Goal: Check status: Check status

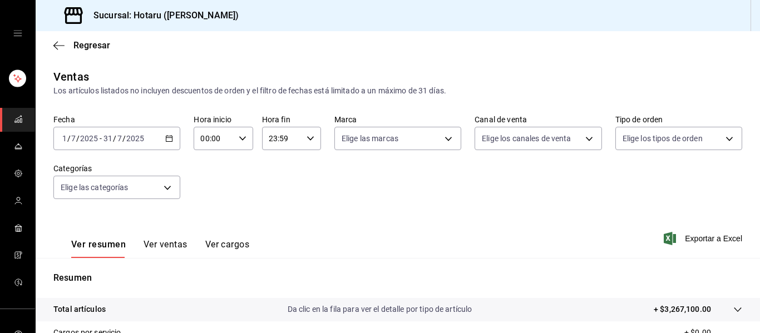
scroll to position [200, 0]
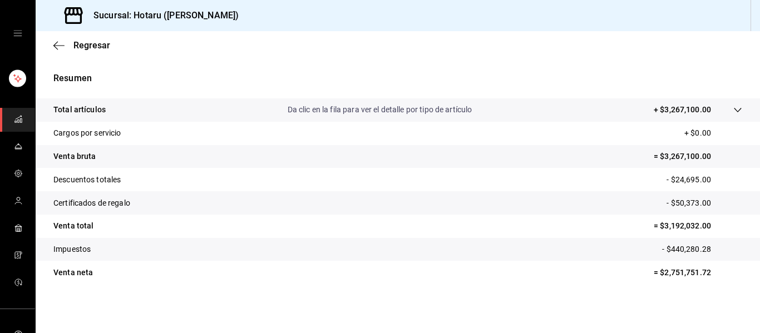
click at [10, 119] on link "mailbox folders" at bounding box center [17, 120] width 35 height 24
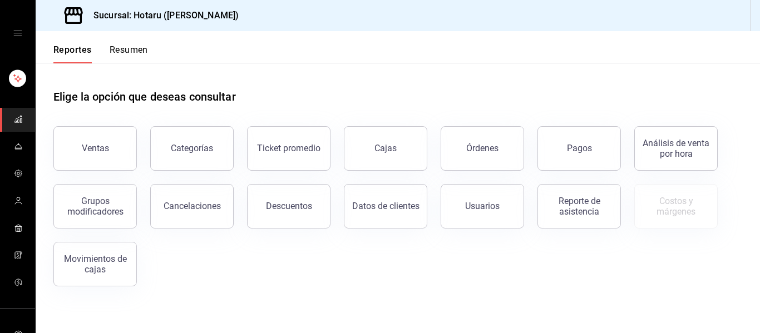
click at [215, 149] on button "Categorías" at bounding box center [192, 148] width 84 height 45
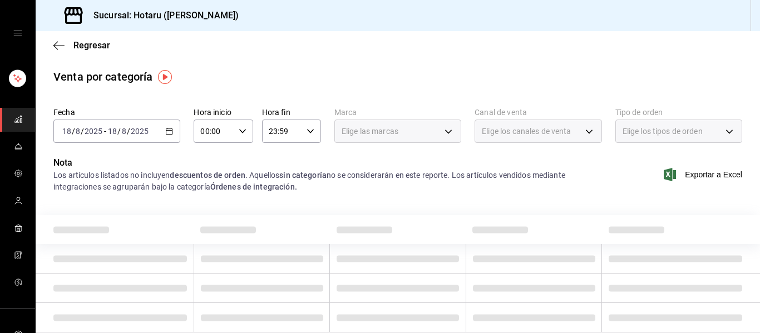
click at [172, 131] on div "[DATE] [DATE] - [DATE] [DATE]" at bounding box center [116, 131] width 127 height 23
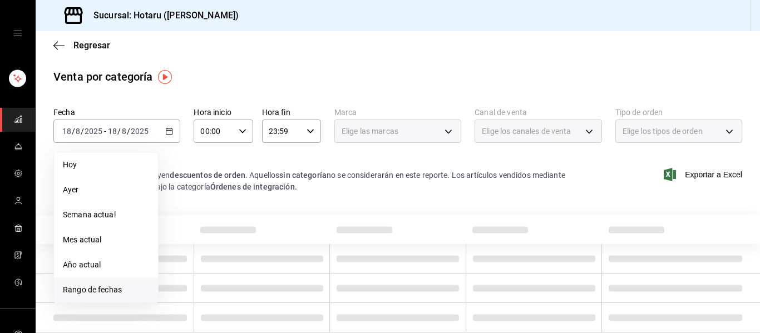
click at [75, 288] on span "Rango de fechas" at bounding box center [106, 290] width 86 height 12
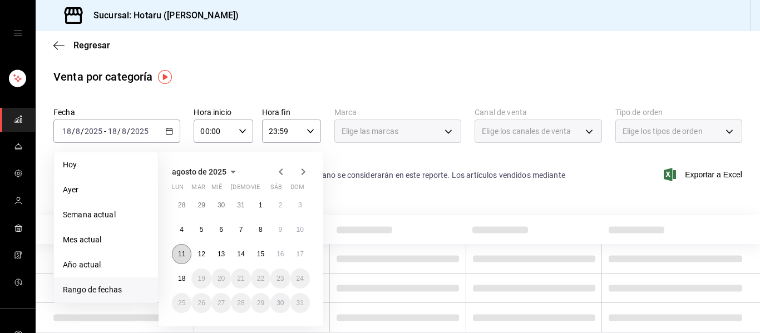
click at [186, 255] on button "11" at bounding box center [181, 254] width 19 height 20
click at [301, 253] on abbr "17" at bounding box center [300, 255] width 7 height 8
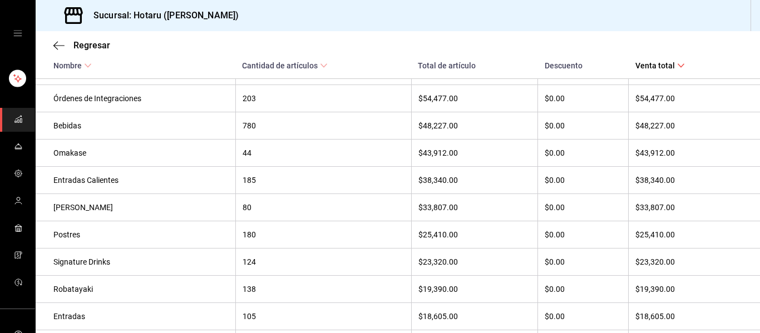
scroll to position [269, 0]
